Goal: Check status: Check status

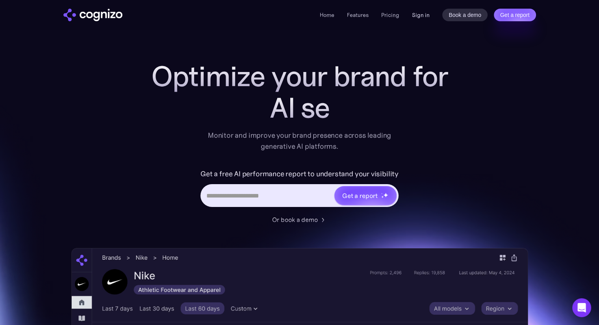
click at [423, 14] on link "Sign in" at bounding box center [421, 14] width 18 height 9
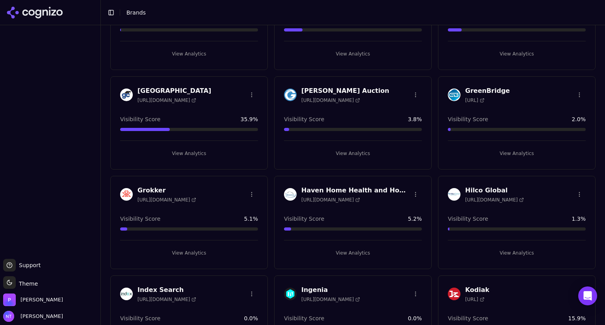
scroll to position [880, 0]
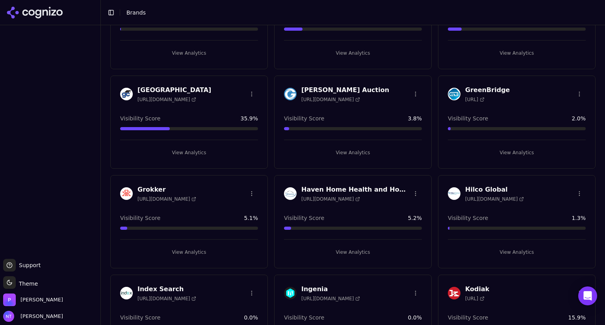
click at [175, 85] on h3 "[GEOGRAPHIC_DATA]" at bounding box center [175, 89] width 74 height 9
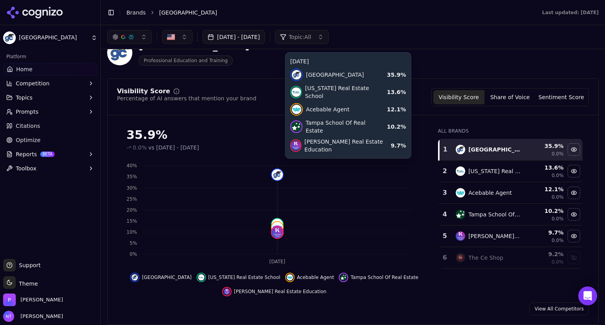
scroll to position [22, 0]
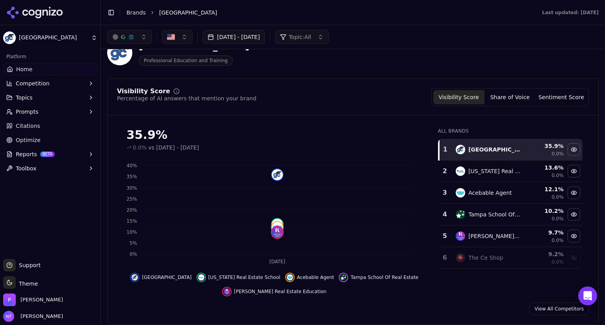
click at [263, 35] on button "[DATE] - [DATE]" at bounding box center [234, 37] width 63 height 14
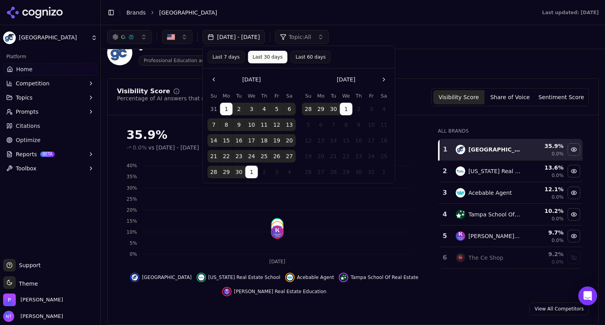
click at [252, 158] on button "24" at bounding box center [251, 156] width 13 height 13
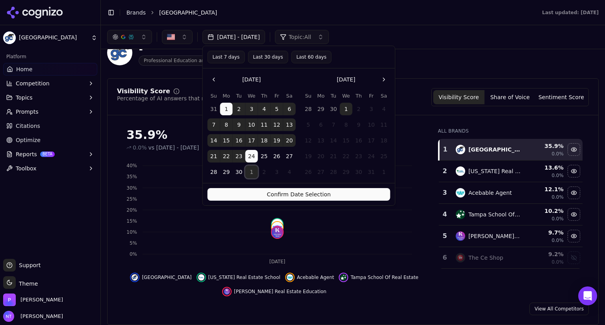
click at [252, 168] on button "1" at bounding box center [251, 172] width 13 height 13
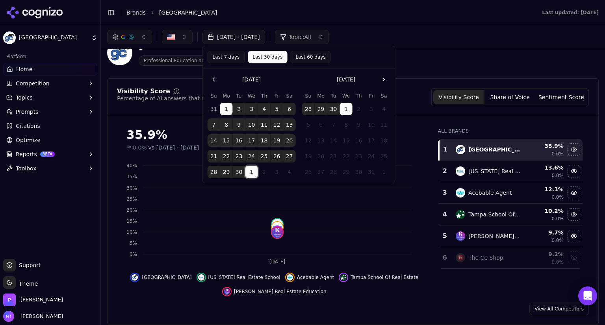
click at [252, 162] on button "24" at bounding box center [251, 156] width 13 height 13
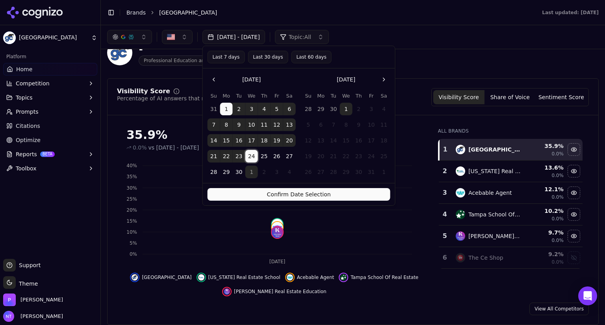
click at [252, 160] on button "24" at bounding box center [251, 156] width 13 height 13
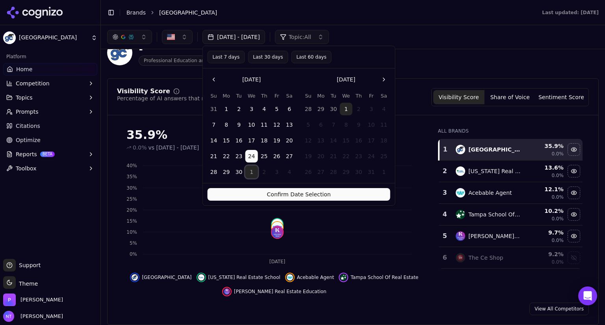
click at [252, 166] on button "1" at bounding box center [251, 172] width 13 height 13
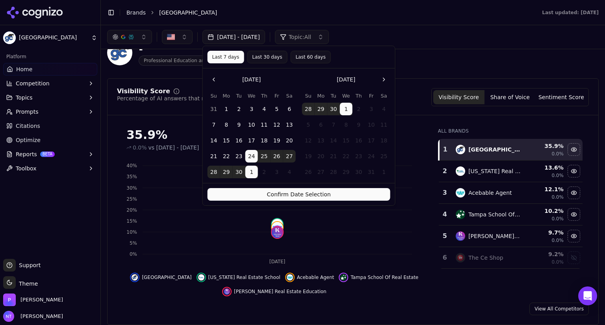
click at [264, 190] on button "Confirm Date Selection" at bounding box center [299, 194] width 183 height 13
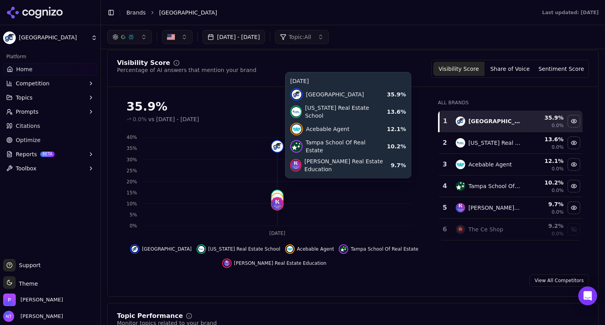
scroll to position [67, 0]
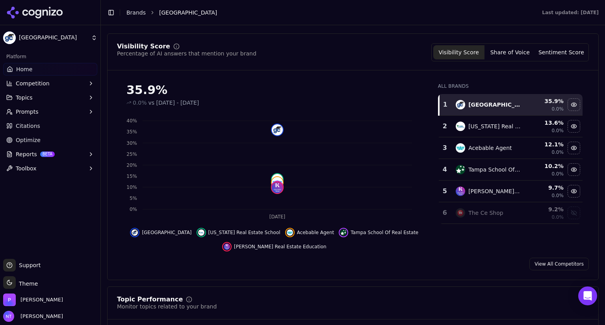
click at [516, 48] on button "Share of Voice" at bounding box center [510, 52] width 51 height 14
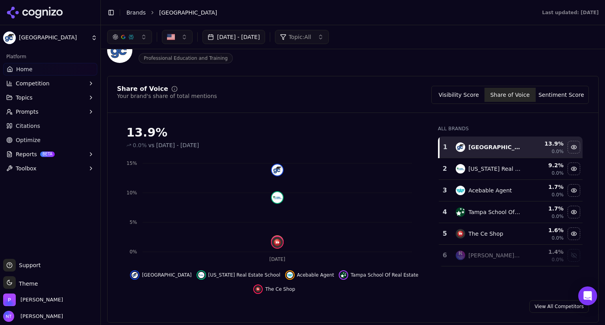
scroll to position [25, 0]
click at [450, 89] on button "Visibility Score" at bounding box center [458, 94] width 51 height 14
